Goal: Task Accomplishment & Management: Use online tool/utility

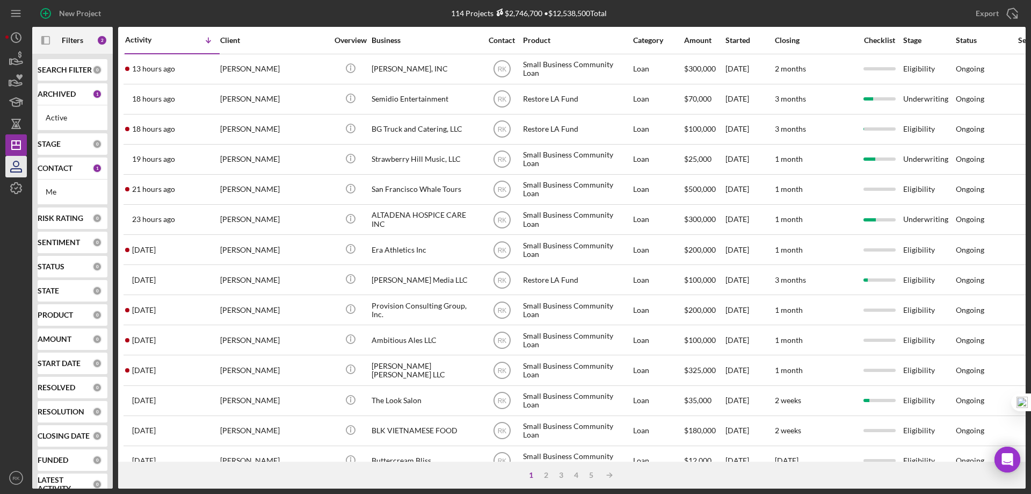
scroll to position [15, 0]
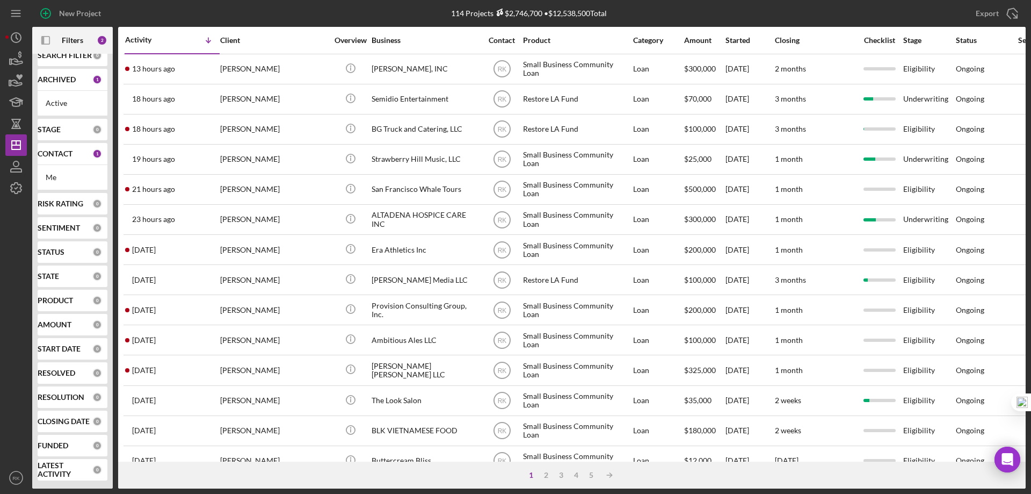
click at [58, 156] on b "CONTACT" at bounding box center [55, 153] width 35 height 9
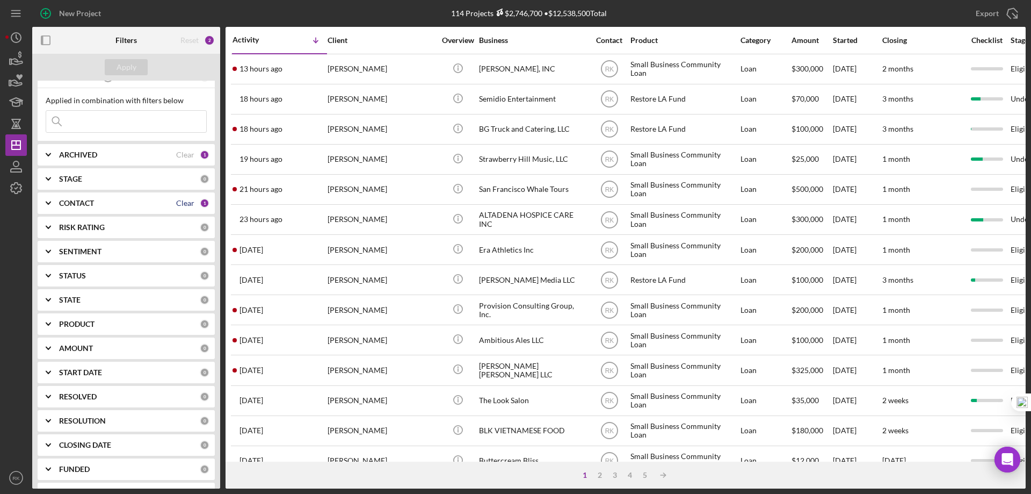
click at [182, 202] on div "Clear" at bounding box center [185, 203] width 18 height 9
click at [58, 209] on icon "Icon/Expander" at bounding box center [48, 203] width 27 height 27
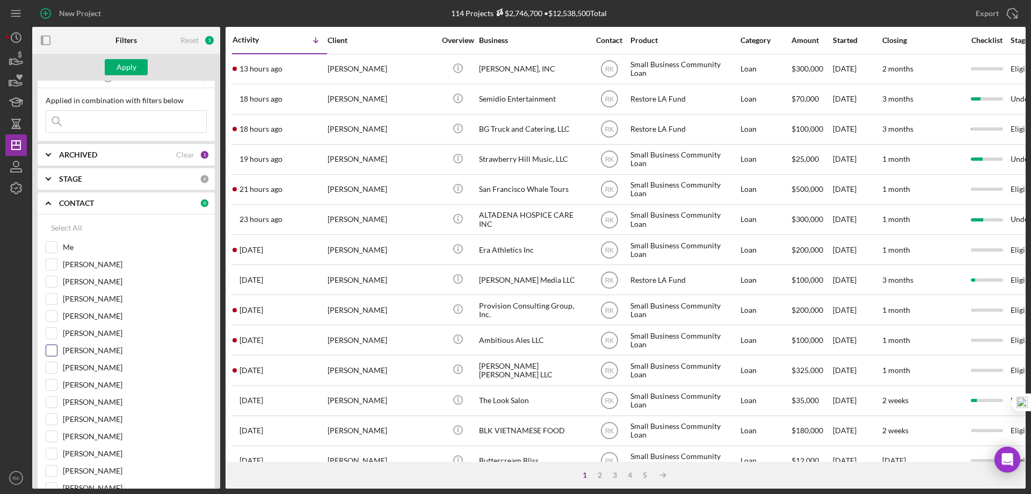
click at [55, 351] on input "[PERSON_NAME]" at bounding box center [51, 350] width 11 height 11
click at [122, 73] on div "Apply" at bounding box center [127, 67] width 20 height 16
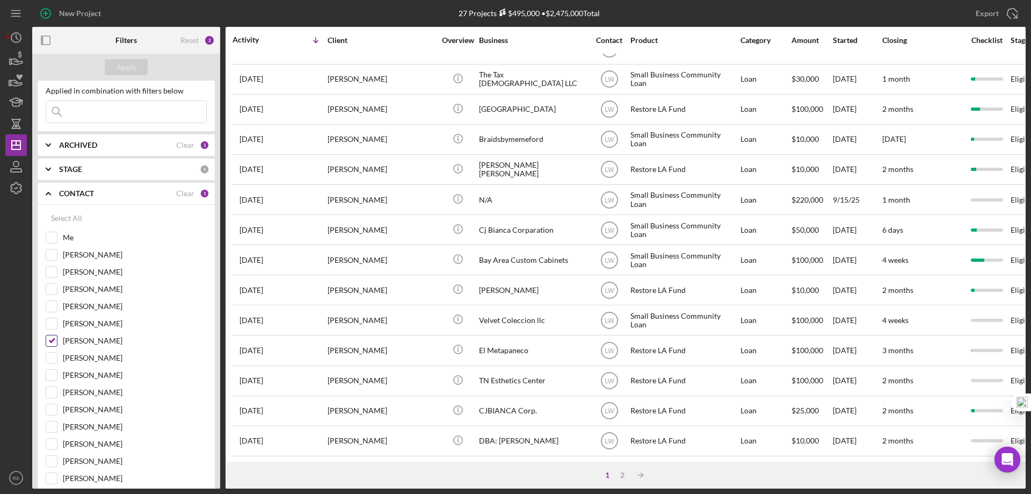
scroll to position [25, 0]
click at [52, 341] on input "[PERSON_NAME]" at bounding box center [51, 340] width 11 height 11
checkbox input "false"
click at [49, 375] on input "[PERSON_NAME]" at bounding box center [51, 374] width 11 height 11
checkbox input "true"
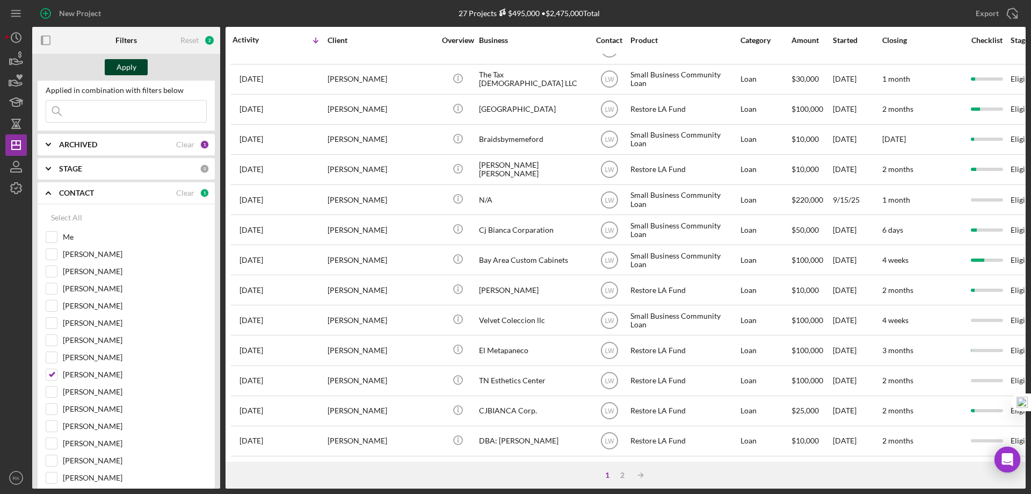
click at [122, 66] on div "Apply" at bounding box center [127, 67] width 20 height 16
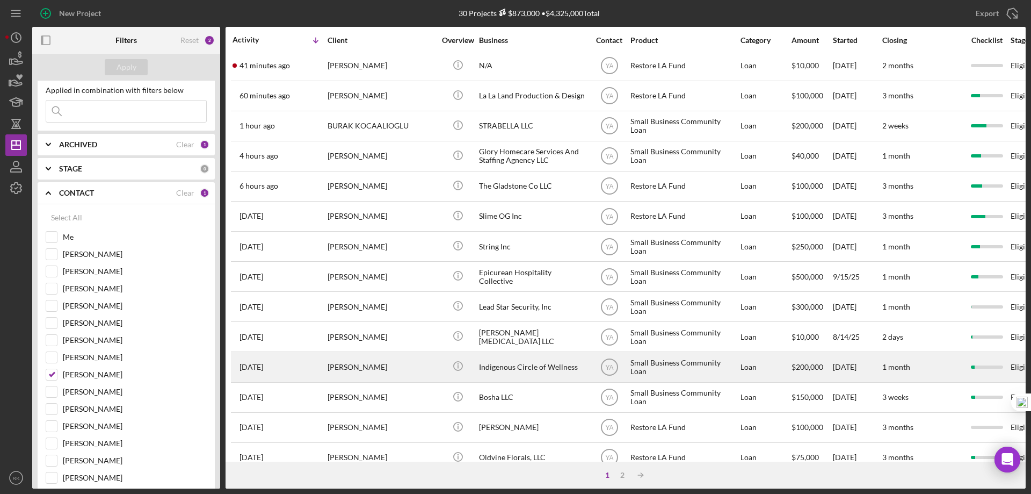
scroll to position [0, 0]
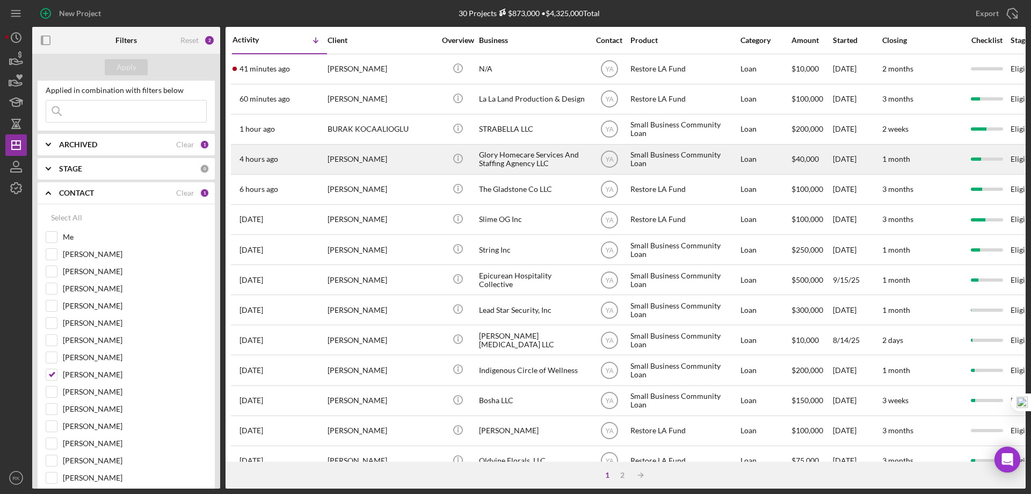
click at [391, 162] on div "[PERSON_NAME]" at bounding box center [381, 159] width 107 height 28
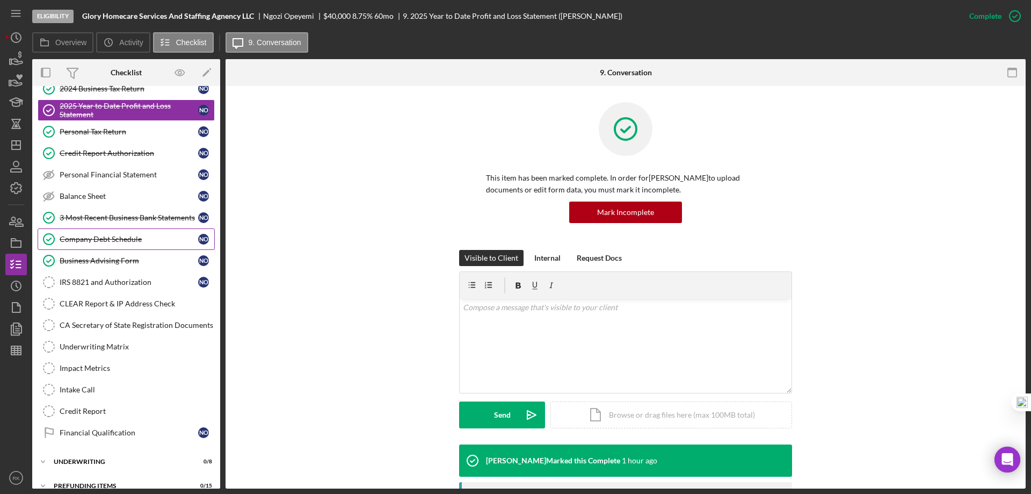
scroll to position [138, 0]
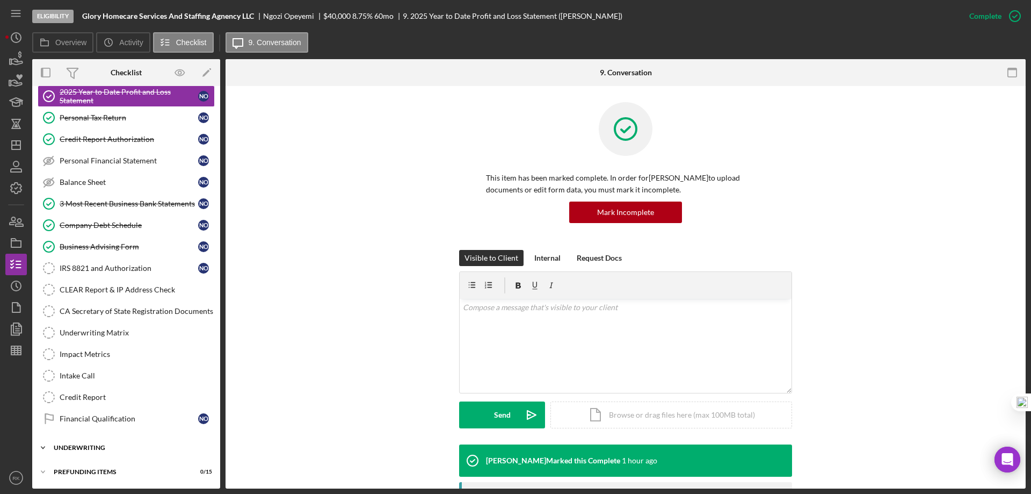
click at [102, 444] on div "Underwriting" at bounding box center [130, 447] width 153 height 6
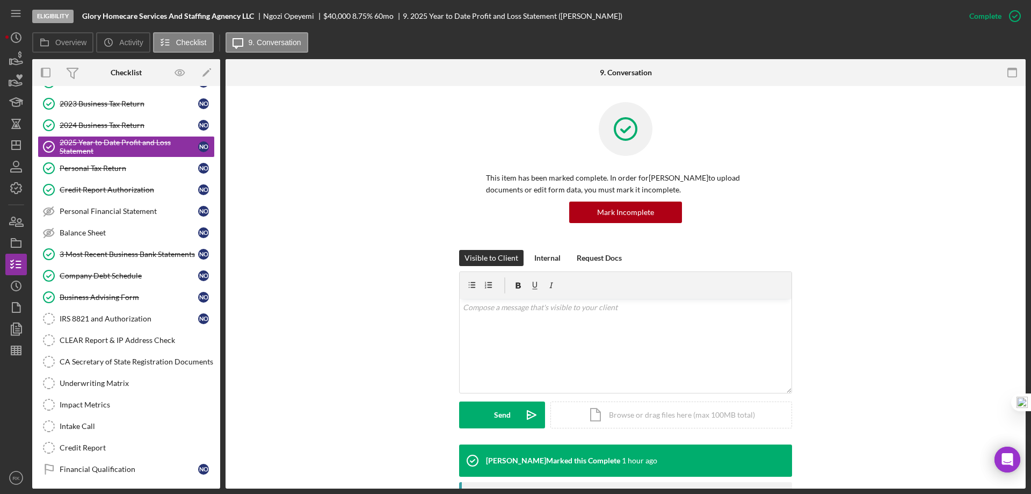
scroll to position [82, 0]
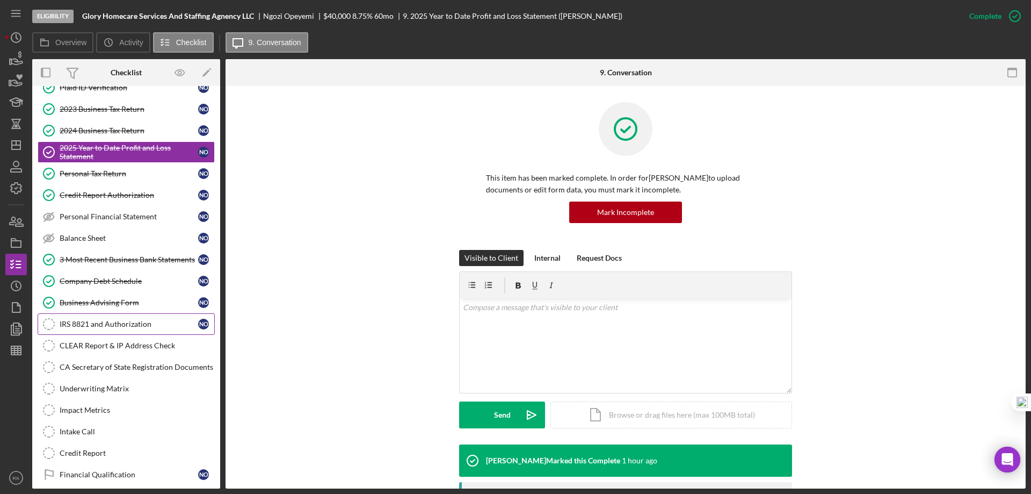
click at [99, 326] on div "IRS 8821 and Authorization" at bounding box center [129, 324] width 139 height 9
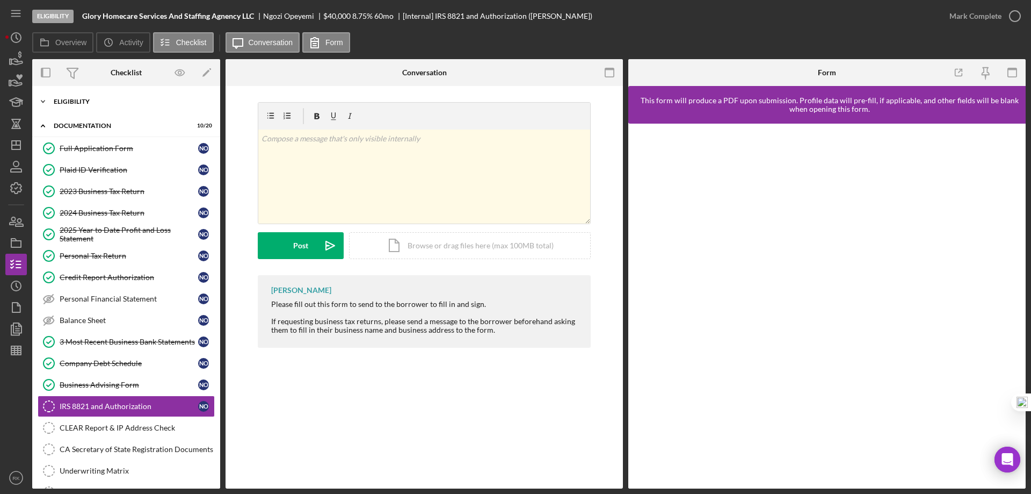
click at [91, 107] on div "Icon/Expander Eligibility 6 / 6" at bounding box center [126, 101] width 188 height 21
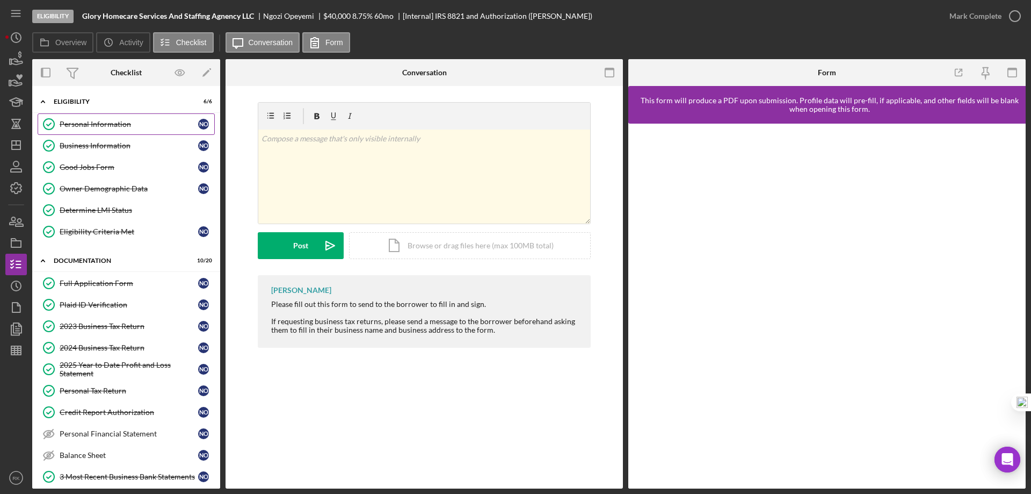
click at [86, 125] on div "Personal Information" at bounding box center [129, 124] width 139 height 9
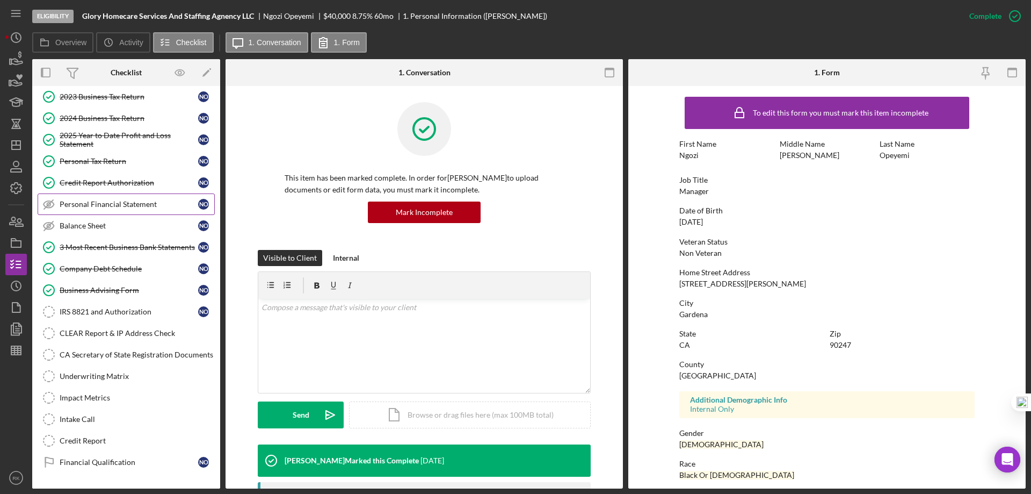
scroll to position [251, 0]
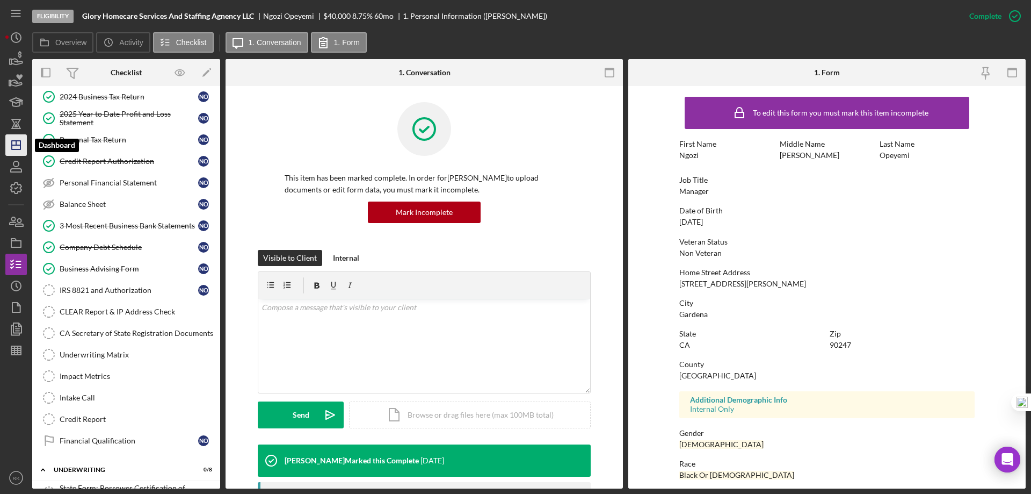
click at [16, 142] on line "button" at bounding box center [16, 143] width 0 height 4
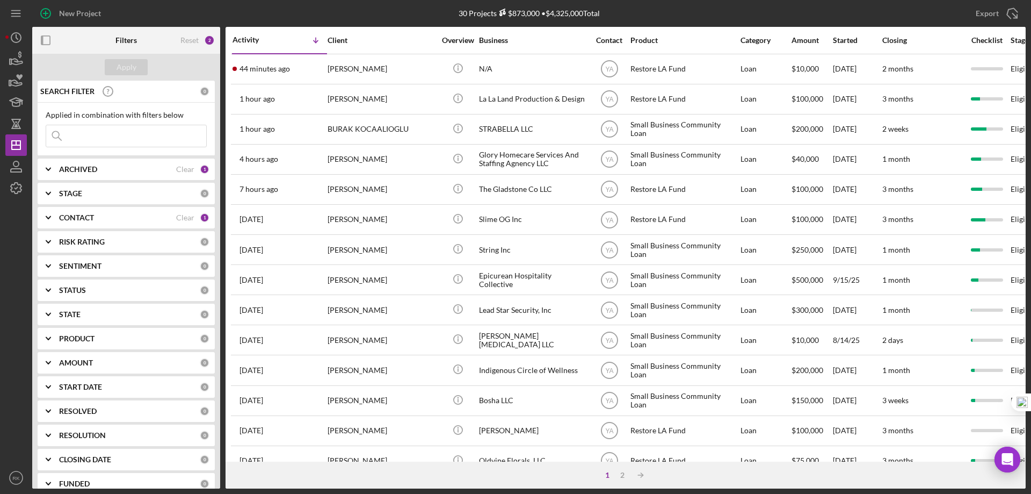
click at [85, 218] on b "CONTACT" at bounding box center [76, 217] width 35 height 9
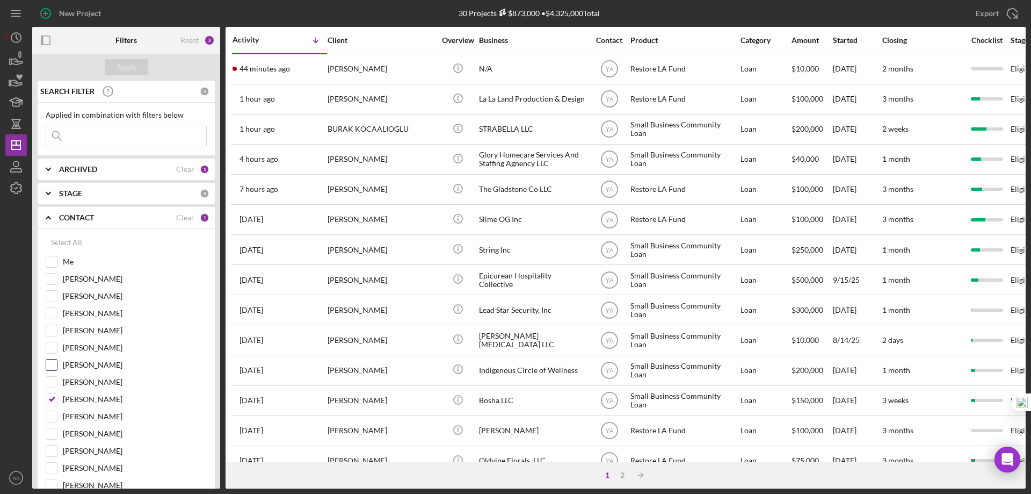
click at [52, 398] on input "[PERSON_NAME]" at bounding box center [51, 399] width 11 height 11
checkbox input "false"
click at [50, 260] on input "Me" at bounding box center [51, 261] width 11 height 11
checkbox input "true"
click at [132, 63] on div "Apply" at bounding box center [127, 67] width 20 height 16
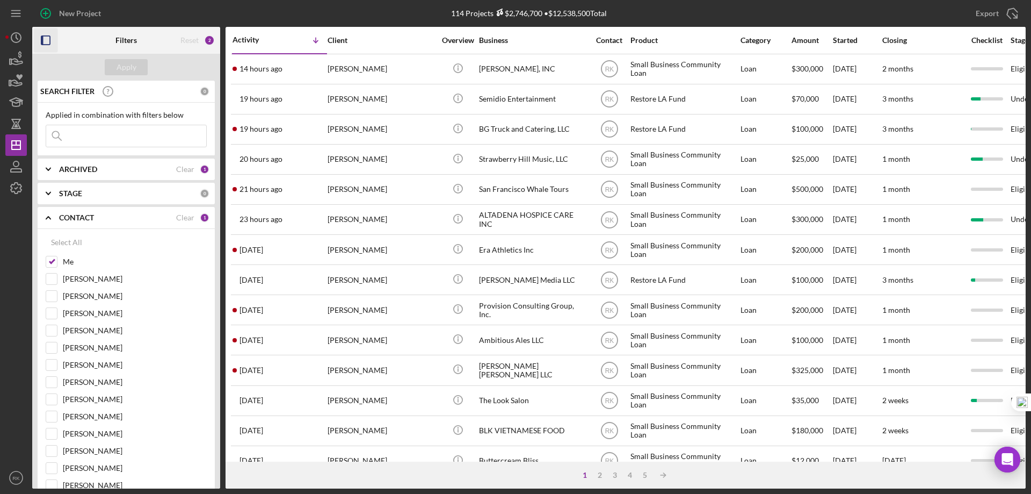
click at [46, 40] on icon "button" at bounding box center [46, 40] width 24 height 24
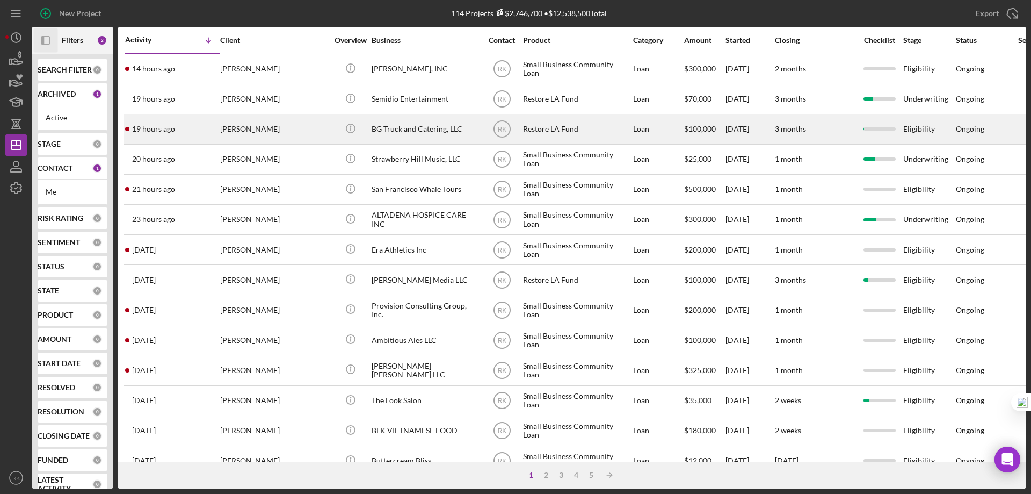
click at [34, 28] on button "Icon/Panel Side Expand" at bounding box center [46, 40] width 24 height 24
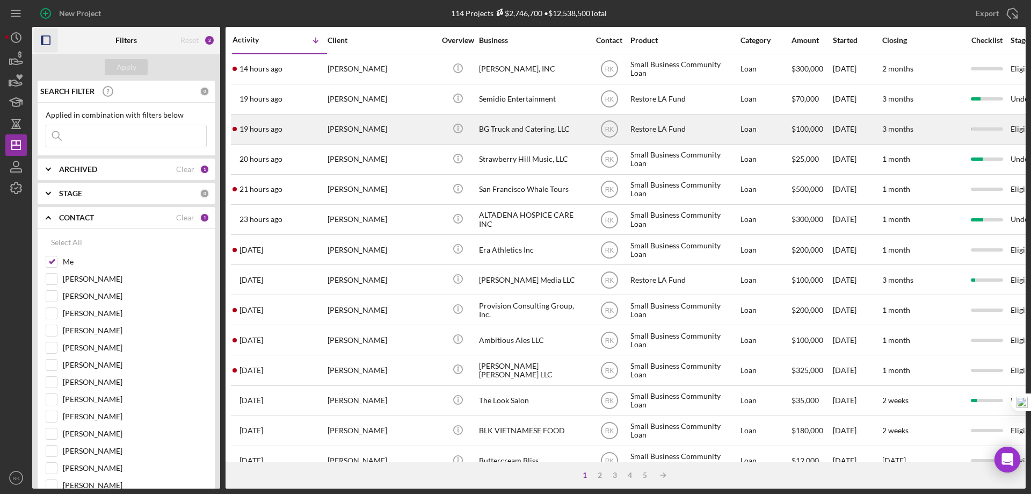
click at [34, 28] on button "button" at bounding box center [46, 40] width 24 height 24
